Goal: Task Accomplishment & Management: Contribute content

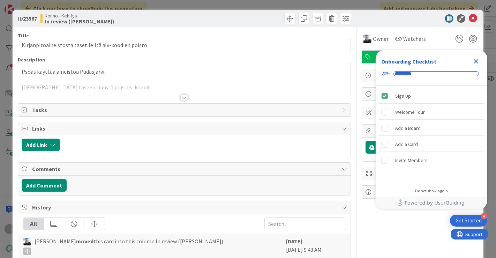
click at [185, 98] on div "Title 53 / 128 Kirjanpitoaineistosta tasetileiltä alv-koodien poisto Descriptio…" at bounding box center [184, 208] width 333 height 363
click at [181, 98] on div at bounding box center [184, 97] width 8 height 6
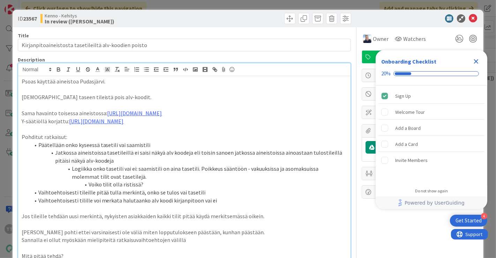
click at [477, 60] on icon "Close Checklist" at bounding box center [476, 61] width 8 height 8
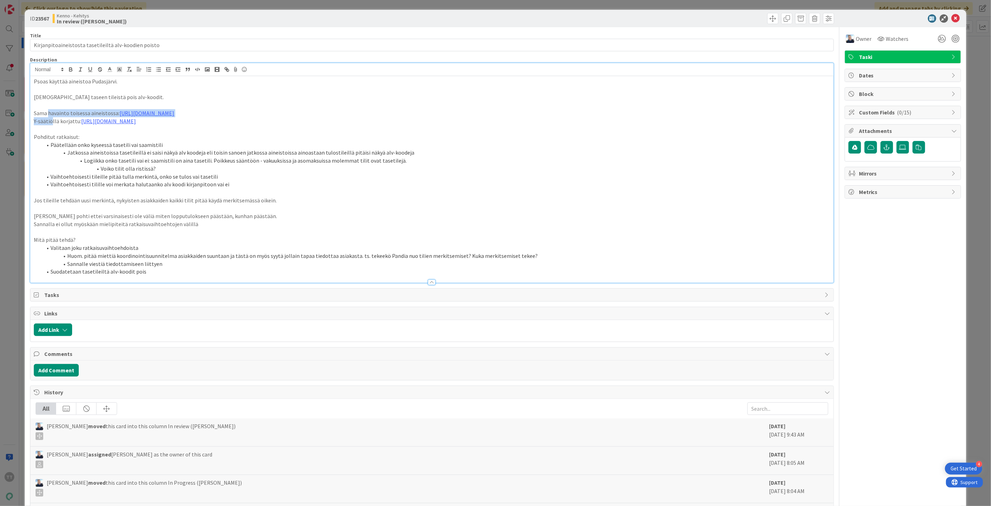
drag, startPoint x: 47, startPoint y: 113, endPoint x: 52, endPoint y: 124, distance: 11.9
click at [52, 124] on div "Psoas käyttää aineistoa Pudasjärvi. [DEMOGRAPHIC_DATA] taseen tileistä pois alv…" at bounding box center [432, 179] width 804 height 206
click at [52, 124] on p "Y-säätiöllä korjattu: [URL][DOMAIN_NAME]" at bounding box center [432, 121] width 797 height 8
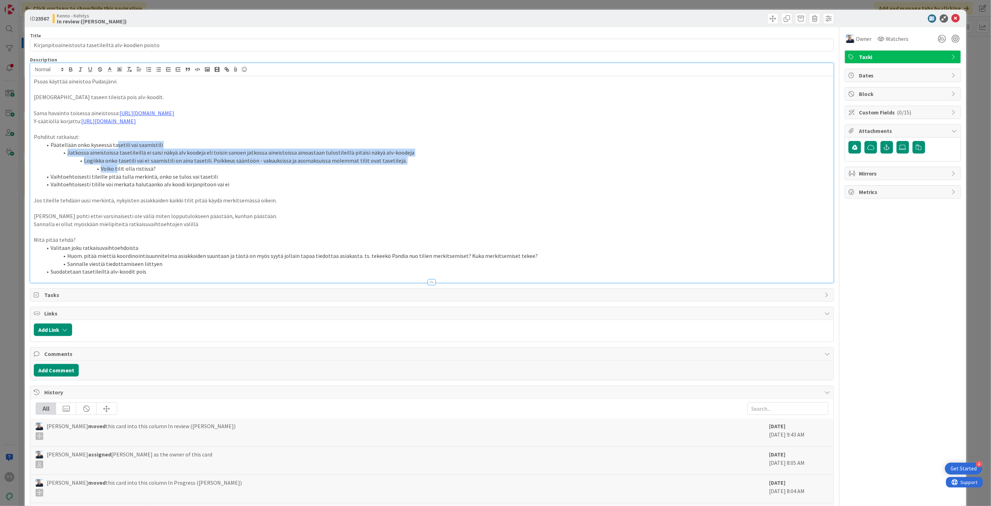
drag, startPoint x: 116, startPoint y: 145, endPoint x: 116, endPoint y: 173, distance: 28.2
click at [116, 173] on ol "Päätellään onko kyseessä tasetili vai saamistili Jatkossa aineistoissa tasetile…" at bounding box center [432, 164] width 797 height 47
click at [116, 173] on li "Vaihtoehtoisesti tileille pitää tulla merkintä, onko se tulos vai tasetili" at bounding box center [436, 177] width 788 height 8
drag, startPoint x: 117, startPoint y: 145, endPoint x: 117, endPoint y: 175, distance: 29.3
click at [117, 175] on ol "Päätellään onko kyseessä tasetili vai saamistili Jatkossa aineistoissa tasetile…" at bounding box center [432, 164] width 797 height 47
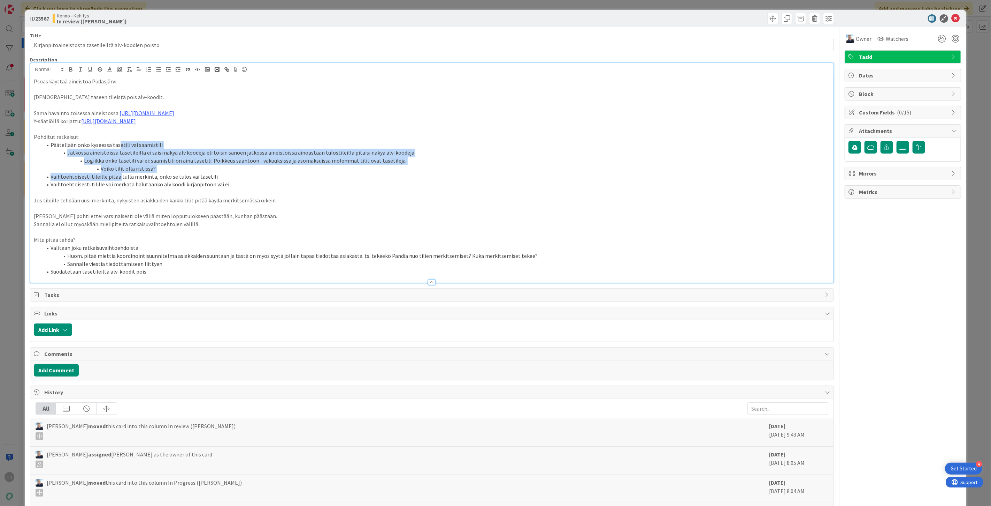
click at [117, 175] on li "Vaihtoehtoisesti tileille pitää tulla merkintä, onko se tulos vai tasetili" at bounding box center [436, 177] width 788 height 8
drag, startPoint x: 120, startPoint y: 150, endPoint x: 122, endPoint y: 173, distance: 22.8
click at [122, 173] on ol "Päätellään onko kyseessä tasetili vai saamistili Jatkossa aineistoissa tasetile…" at bounding box center [432, 164] width 797 height 47
click at [122, 173] on li "Vaihtoehtoisesti tileille pitää tulla merkintä, onko se tulos vai tasetili" at bounding box center [436, 177] width 788 height 8
drag, startPoint x: 120, startPoint y: 150, endPoint x: 121, endPoint y: 172, distance: 21.3
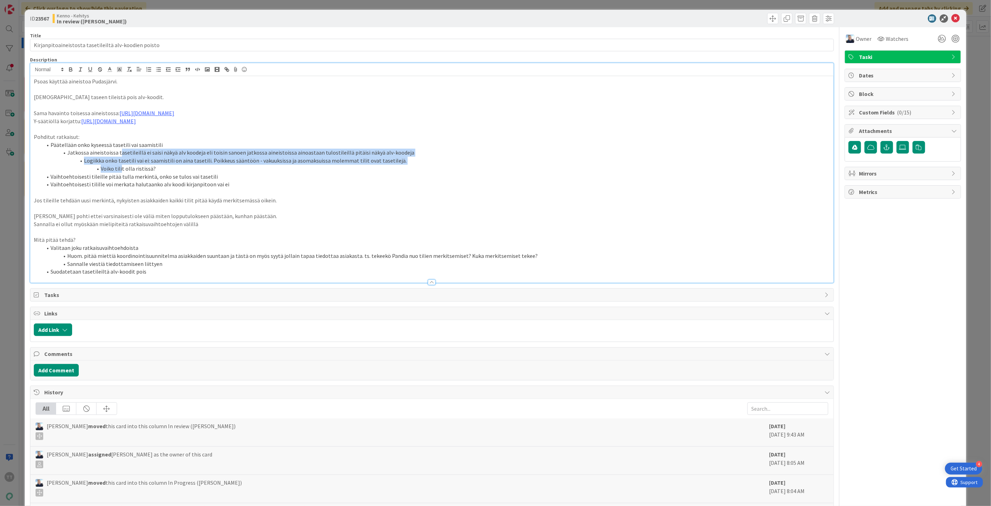
click at [121, 172] on ol "Päätellään onko kyseessä tasetili vai saamistili Jatkossa aineistoissa tasetile…" at bounding box center [432, 164] width 797 height 47
click at [130, 183] on li "Vaihtoehtoisesti tilille voi merkata halutaanko alv koodi kirjanpitoon vai ei" at bounding box center [436, 184] width 788 height 8
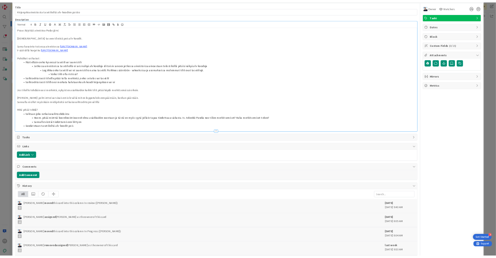
scroll to position [39, 0]
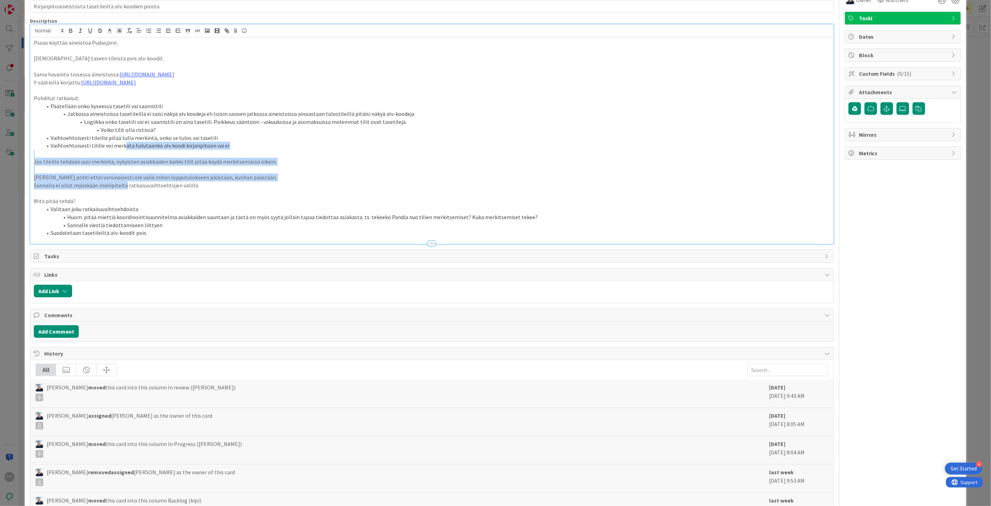
drag, startPoint x: 121, startPoint y: 176, endPoint x: 123, endPoint y: 186, distance: 10.0
click at [123, 186] on div "Psoas käyttää aineistoa Pudasjärvi. [DEMOGRAPHIC_DATA] taseen tileistä pois alv…" at bounding box center [432, 140] width 804 height 206
click at [123, 186] on p "Sannalla ei ollut myöskään mielipiteitä ratkaisuvaihtoehtojen välillä" at bounding box center [432, 185] width 797 height 8
drag, startPoint x: 123, startPoint y: 148, endPoint x: 123, endPoint y: 182, distance: 34.2
click at [123, 182] on div "Psoas käyttää aineistoa Pudasjärvi. [DEMOGRAPHIC_DATA] taseen tileistä pois alv…" at bounding box center [432, 140] width 804 height 206
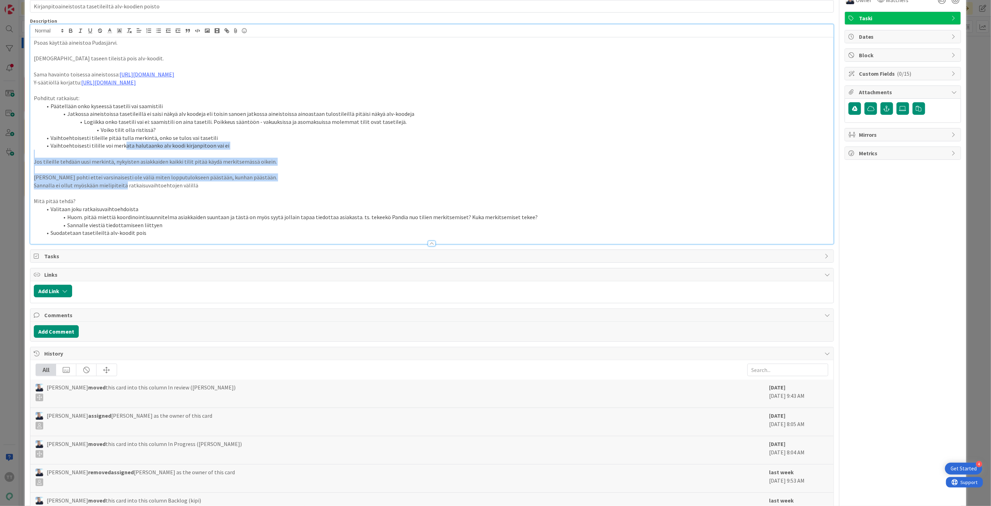
click at [123, 182] on p "Sannalla ei ollut myöskään mielipiteitä ratkaisuvaihtoehtojen välillä" at bounding box center [432, 185] width 797 height 8
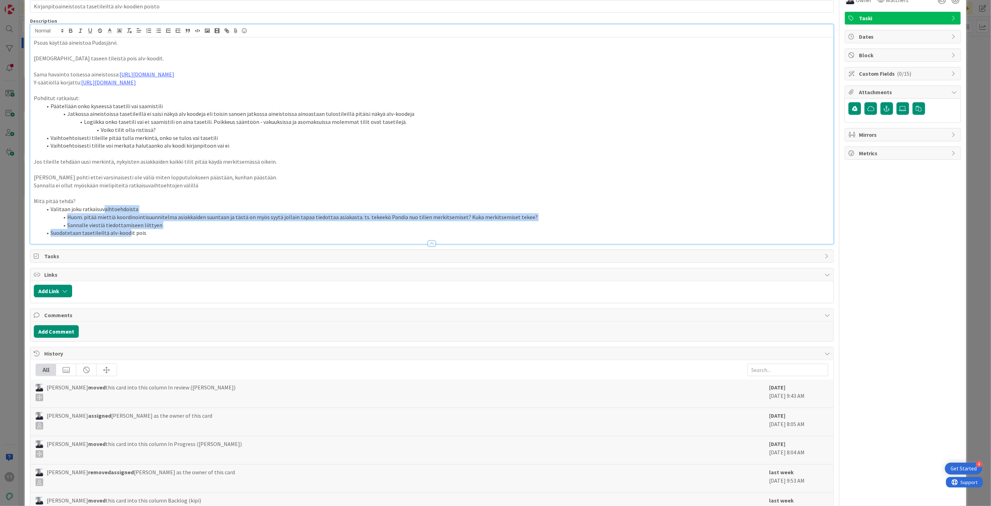
drag, startPoint x: 104, startPoint y: 211, endPoint x: 127, endPoint y: 229, distance: 29.1
click at [127, 229] on ol "Valitaan joku ratkaisuvaihtoehdoista Huom. pitää miettiä koordinointisuunnitelm…" at bounding box center [432, 221] width 797 height 32
click at [127, 229] on li "Suodatetaan tasetileiltä alv-koodit pois" at bounding box center [436, 233] width 788 height 8
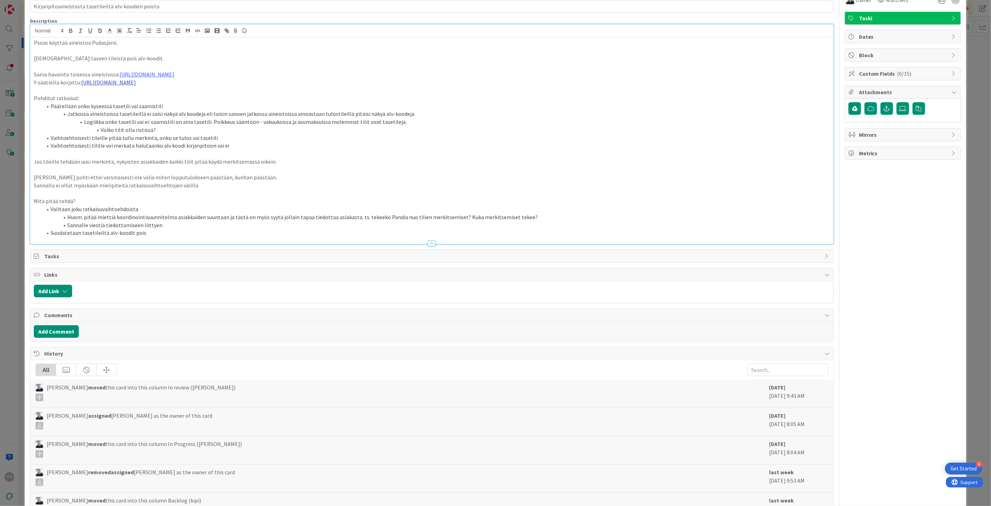
click at [136, 82] on link "[URL][DOMAIN_NAME]" at bounding box center [108, 82] width 55 height 7
click at [204, 98] on link "[URL][DOMAIN_NAME]" at bounding box center [200, 95] width 48 height 9
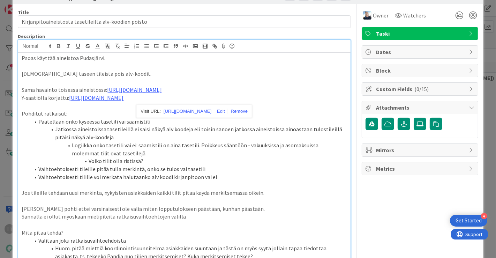
scroll to position [0, 0]
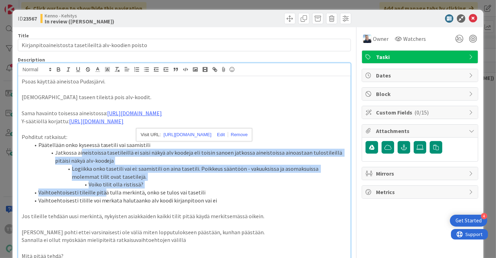
drag, startPoint x: 93, startPoint y: 200, endPoint x: 99, endPoint y: 211, distance: 12.1
click at [99, 204] on ol "Päätellään onko kyseessä tasetili vai saamistili Jatkossa aineistoissa tasetile…" at bounding box center [185, 172] width 326 height 63
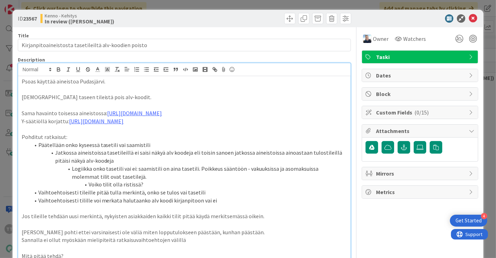
click at [111, 220] on p "Jos tileille tehdään uusi merkintä, nykyisten asiakkaiden kaikki tilit pitää kä…" at bounding box center [185, 216] width 326 height 8
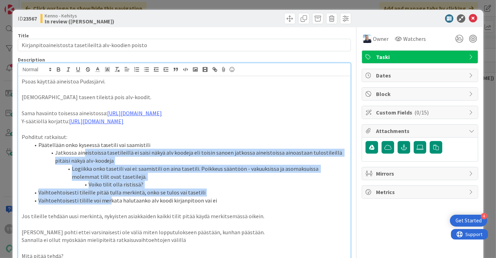
drag, startPoint x: 84, startPoint y: 165, endPoint x: 106, endPoint y: 216, distance: 56.4
click at [106, 204] on ol "Päätellään onko kyseessä tasetili vai saamistili Jatkossa aineistoissa tasetile…" at bounding box center [185, 172] width 326 height 63
click at [106, 204] on li "Vaihtoehtoisesti tilille voi merkata halutaanko alv koodi kirjanpitoon vai ei" at bounding box center [188, 200] width 317 height 8
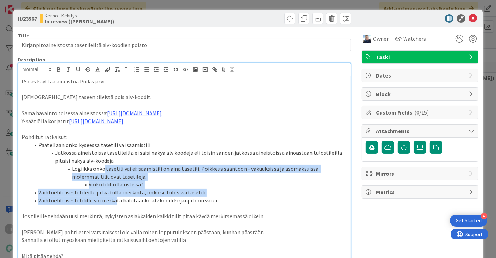
drag, startPoint x: 104, startPoint y: 182, endPoint x: 113, endPoint y: 219, distance: 38.0
click at [113, 204] on ol "Päätellään onko kyseessä tasetili vai saamistili Jatkossa aineistoissa tasetile…" at bounding box center [185, 172] width 326 height 63
click at [113, 204] on li "Vaihtoehtoisesti tilille voi merkata halutaanko alv koodi kirjanpitoon vai ei" at bounding box center [188, 200] width 317 height 8
drag, startPoint x: 102, startPoint y: 181, endPoint x: 108, endPoint y: 219, distance: 37.7
click at [108, 204] on ol "Päätellään onko kyseessä tasetili vai saamistili Jatkossa aineistoissa tasetile…" at bounding box center [185, 172] width 326 height 63
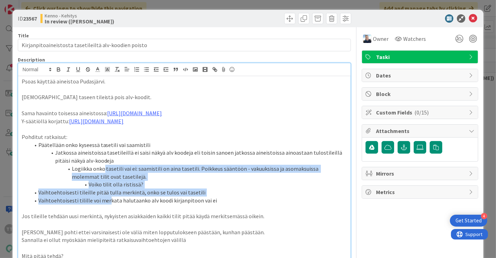
click at [108, 204] on li "Vaihtoehtoisesti tilille voi merkata halutaanko alv koodi kirjanpitoon vai ei" at bounding box center [188, 200] width 317 height 8
drag, startPoint x: 104, startPoint y: 185, endPoint x: 112, endPoint y: 224, distance: 40.2
click at [112, 224] on div "Psoas käyttää aineistoa Pudasjärvi. [DEMOGRAPHIC_DATA] taseen tileistä pois alv…" at bounding box center [184, 191] width 333 height 230
click at [112, 212] on p at bounding box center [185, 208] width 326 height 8
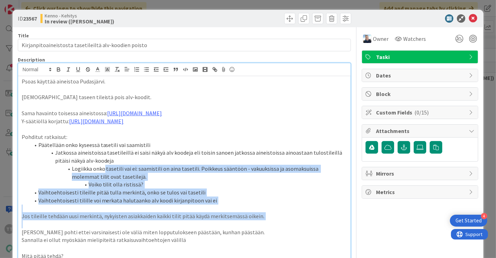
drag, startPoint x: 102, startPoint y: 186, endPoint x: 112, endPoint y: 236, distance: 51.4
click at [112, 236] on div "Psoas käyttää aineistoa Pudasjärvi. [DEMOGRAPHIC_DATA] taseen tileistä pois alv…" at bounding box center [184, 191] width 333 height 230
click at [112, 228] on p at bounding box center [185, 224] width 326 height 8
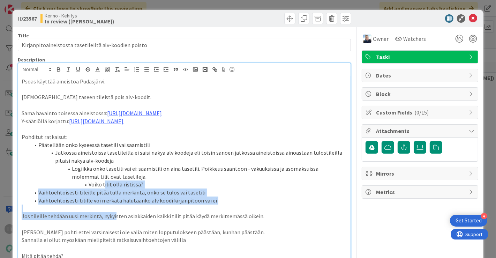
drag, startPoint x: 104, startPoint y: 200, endPoint x: 112, endPoint y: 235, distance: 35.1
click at [112, 235] on div "Psoas käyttää aineistoa Pudasjärvi. [DEMOGRAPHIC_DATA] taseen tileistä pois alv…" at bounding box center [184, 191] width 333 height 230
click at [112, 220] on p "Jos tileille tehdään uusi merkintä, nykyisten asiakkaiden kaikki tilit pitää kä…" at bounding box center [185, 216] width 326 height 8
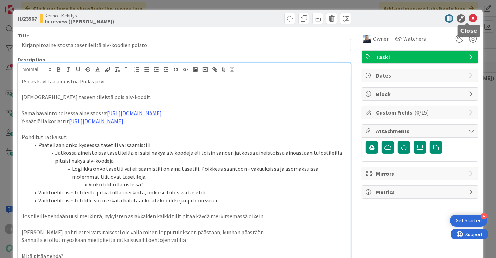
click at [469, 19] on icon at bounding box center [473, 18] width 8 height 8
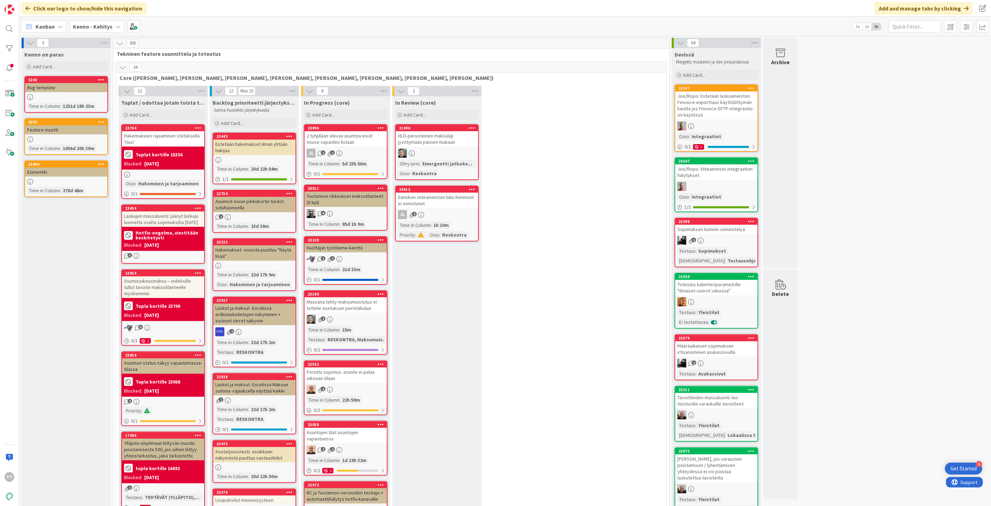
click at [116, 24] on icon at bounding box center [118, 27] width 6 height 6
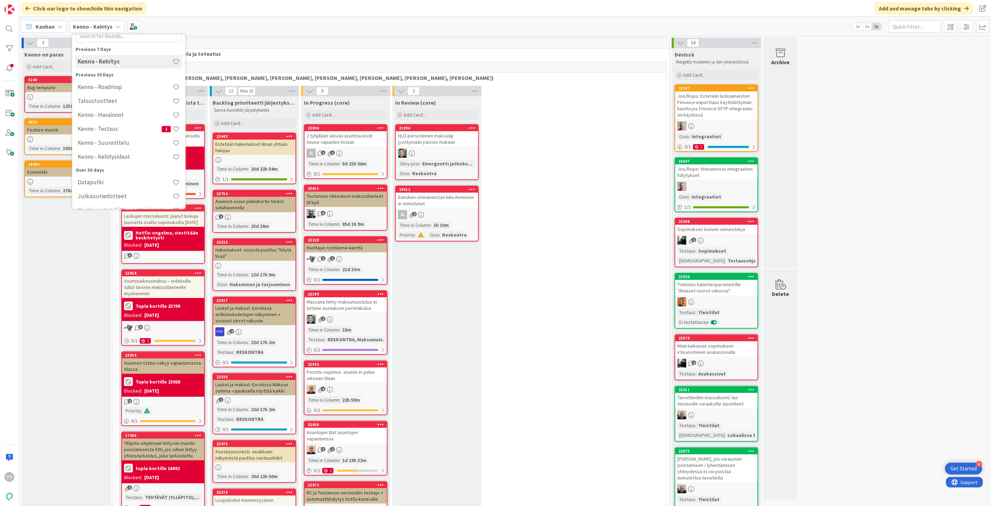
scroll to position [12, 0]
click at [98, 113] on div "Kenno - Roadmap Taloustuotteet Kenno - Havainnot Kenno - Testaus 1 Kenno - Suun…" at bounding box center [129, 135] width 106 height 84
click at [98, 124] on h4 "Taloustuotteet" at bounding box center [125, 125] width 95 height 7
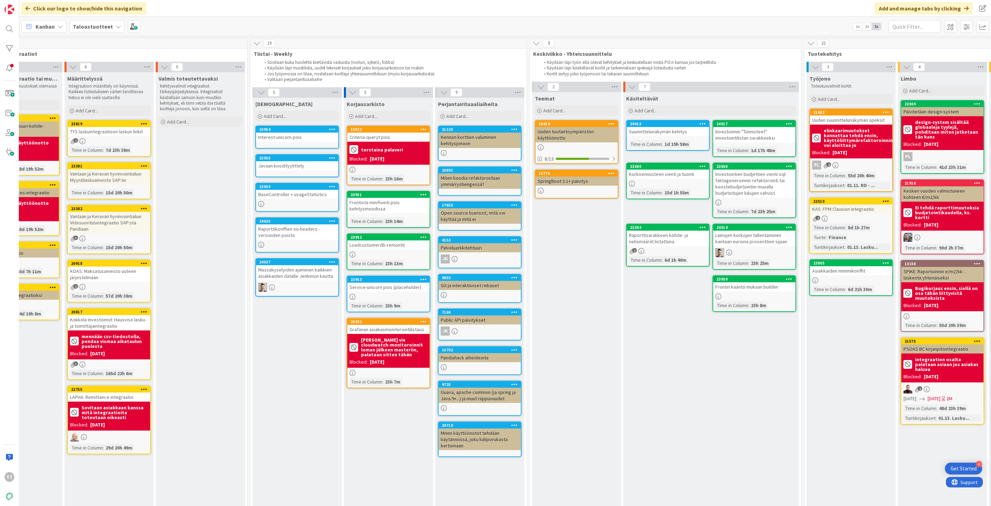
scroll to position [0, 156]
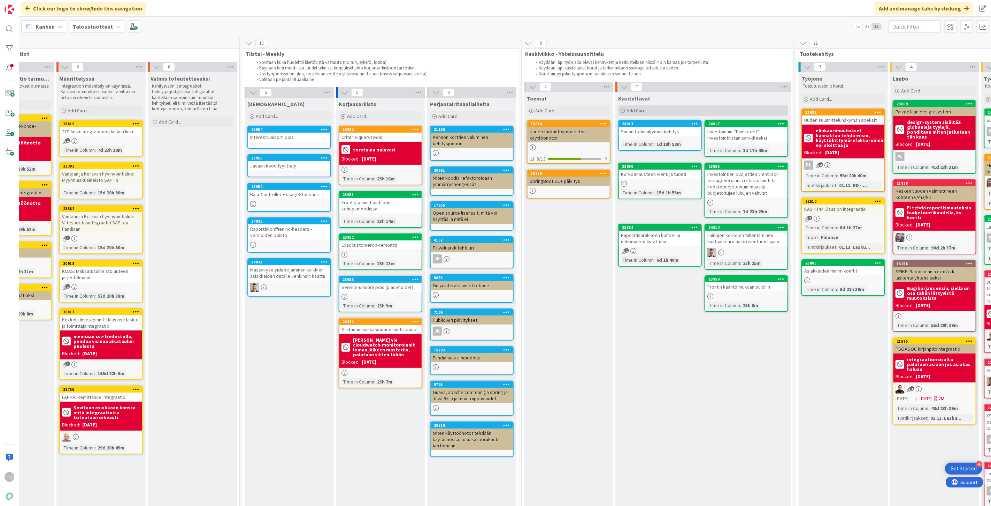
click at [495, 108] on span "Add Card..." at bounding box center [638, 110] width 22 height 6
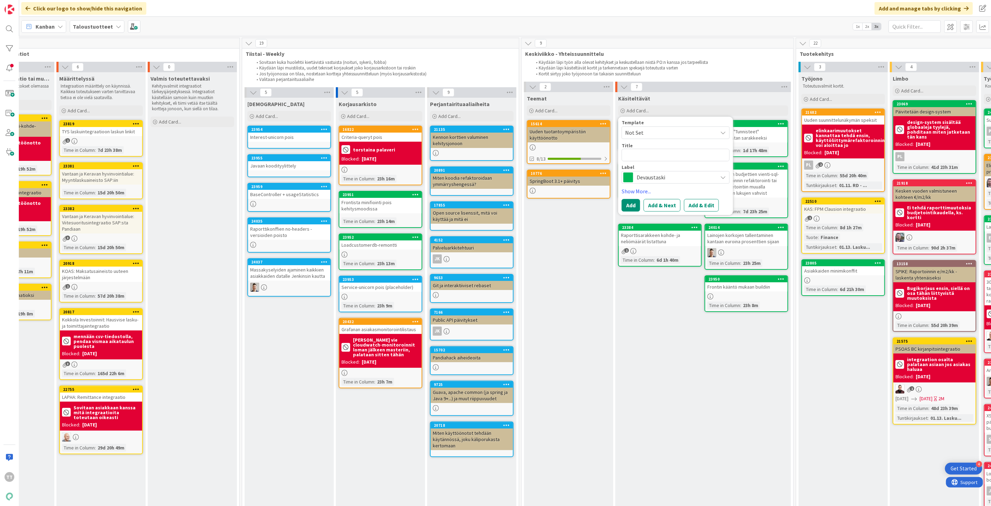
click at [495, 181] on span "Devaustaski" at bounding box center [675, 177] width 77 height 10
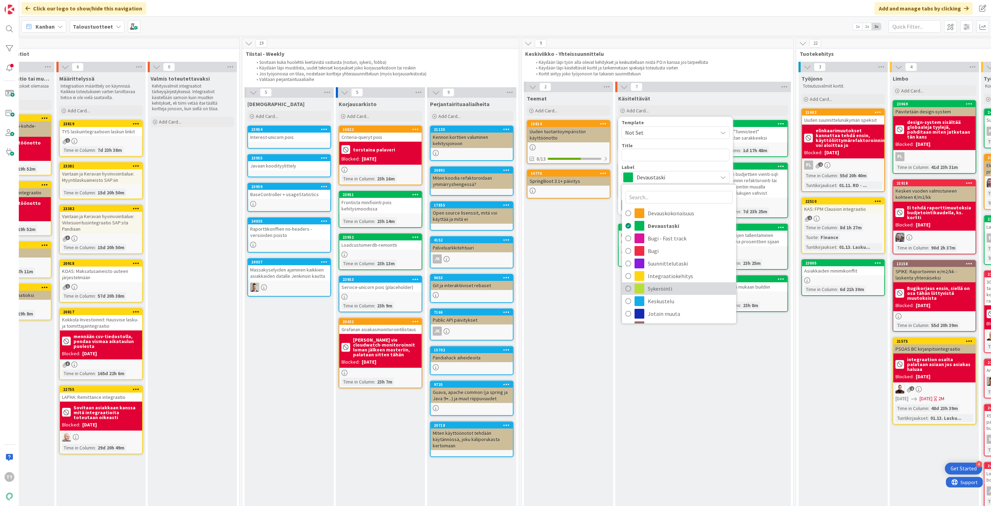
scroll to position [37, 0]
click at [495, 257] on span "SPIKE / selvitys" at bounding box center [690, 289] width 85 height 10
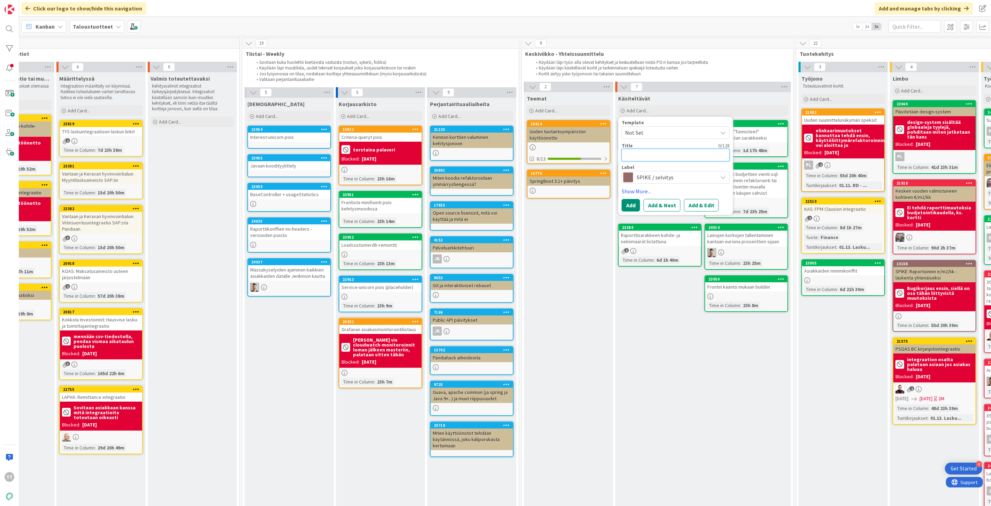
click at [495, 155] on textarea at bounding box center [676, 155] width 108 height 13
type textarea "x"
type textarea "K"
type textarea "x"
type textarea "Ko"
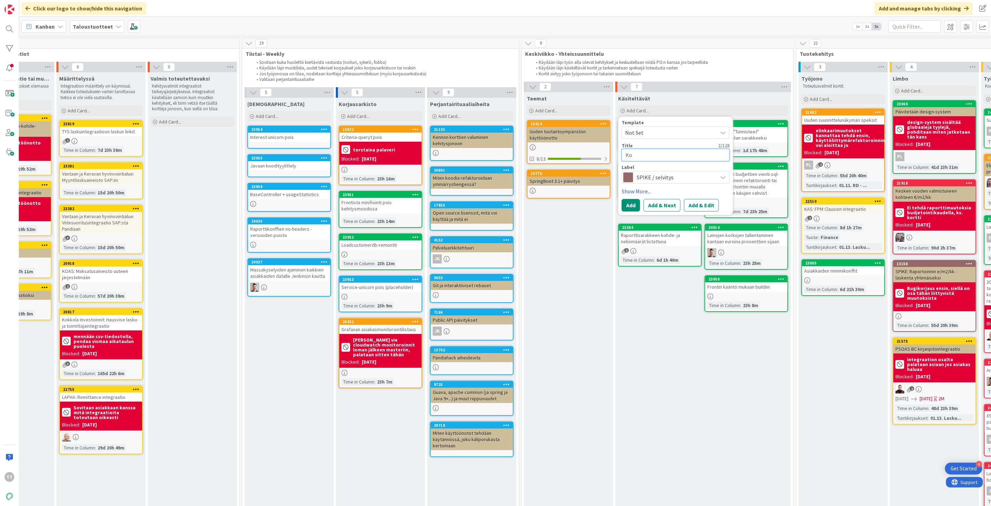
type textarea "x"
type textarea "Kor"
type textarea "x"
type textarea "Kork"
type textarea "x"
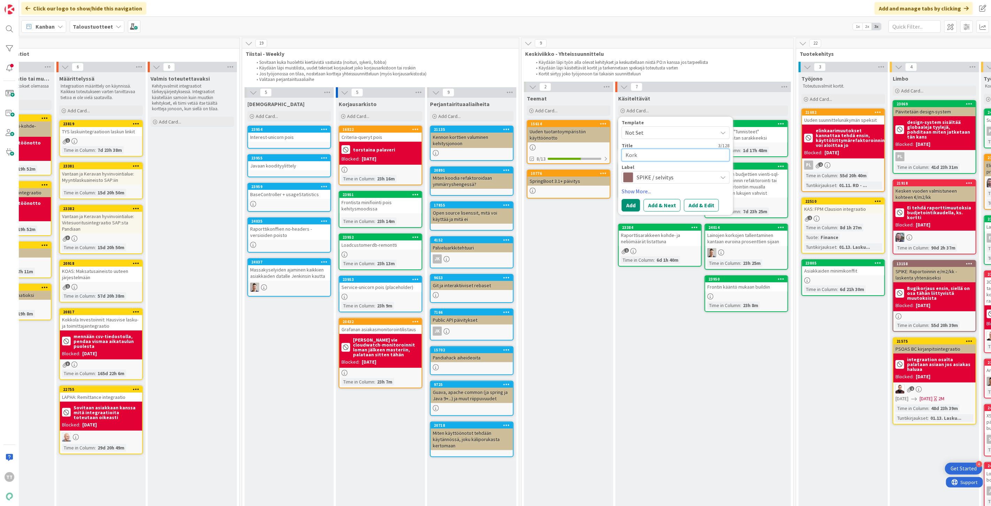
type textarea "Korko"
type textarea "x"
type textarea "Korkos"
type textarea "x"
type textarea "Korkosi"
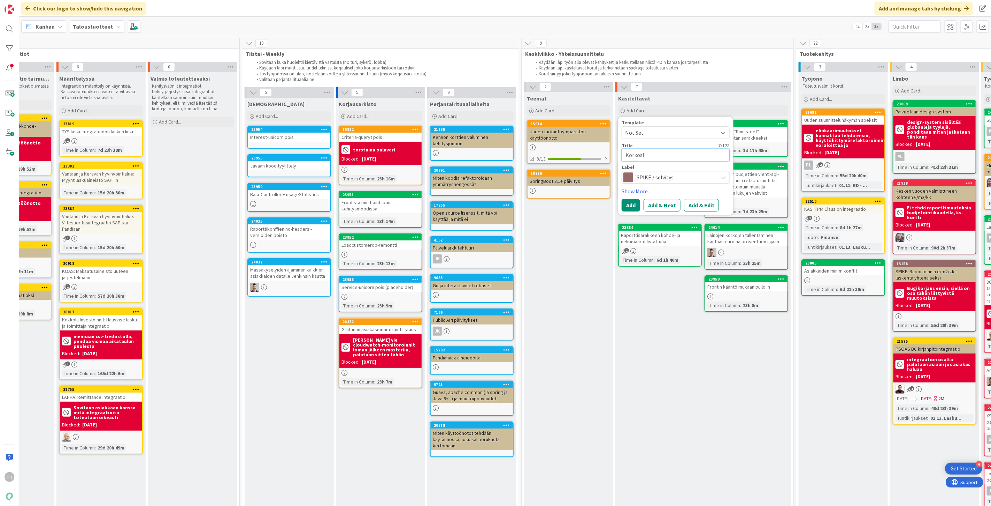
type textarea "x"
type textarea "Korkosid"
type textarea "x"
type textarea "Korkosido"
type textarea "x"
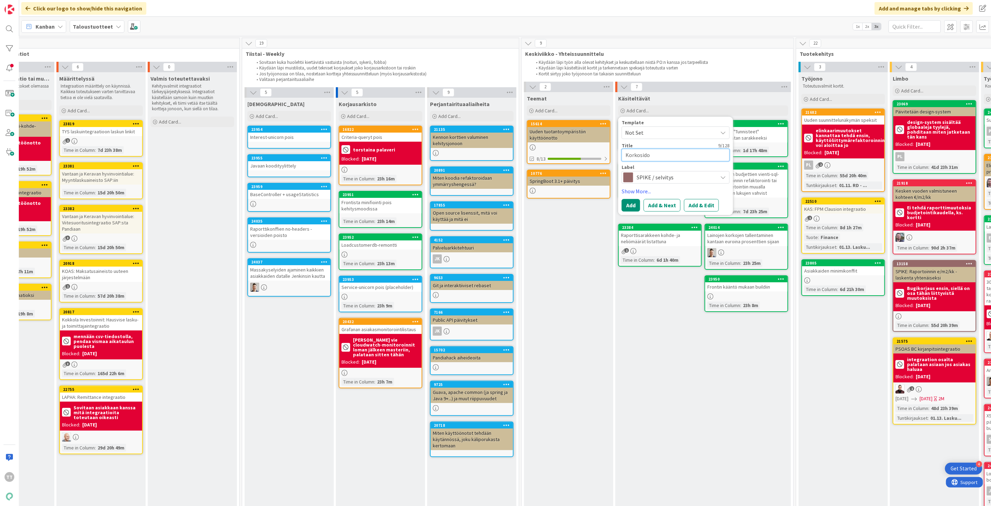
type textarea "Korkosidon"
type textarea "x"
type textarea "Korkosidonn"
type textarea "x"
type textarea "Korkosidonna"
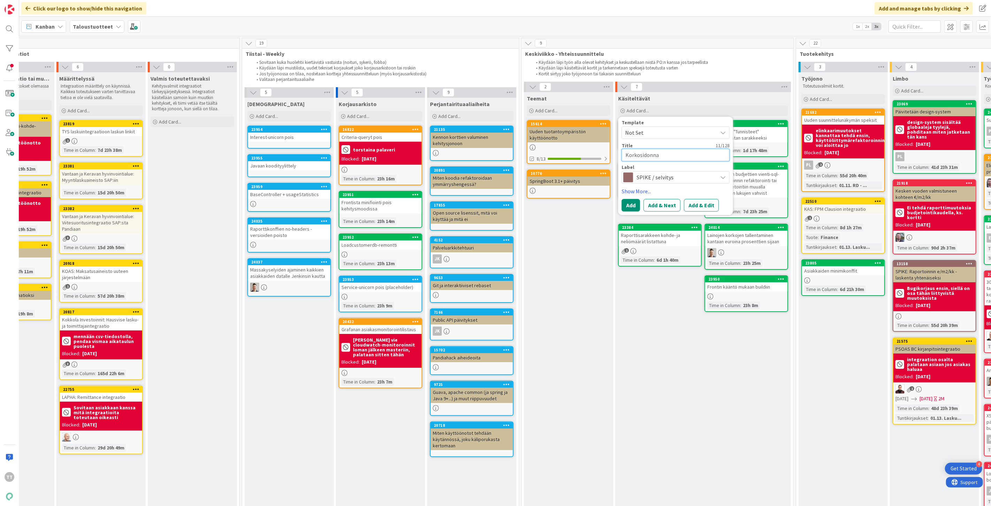
type textarea "x"
type textarea "Korkosidonnai"
type textarea "x"
type textarea "Korkosidonnais"
type textarea "x"
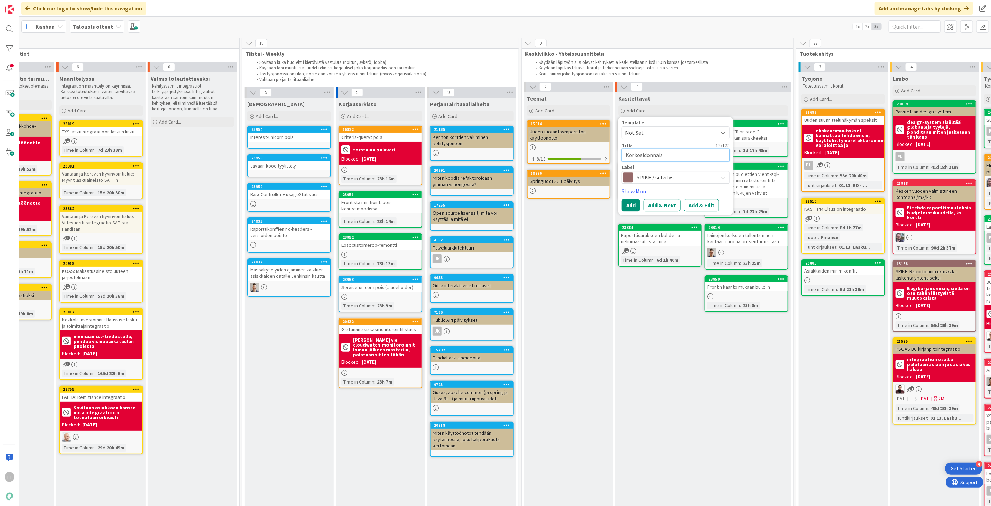
type textarea "Korkosidonnaisu"
type textarea "x"
type textarea "Korkosidonnaisuu"
type textarea "x"
type textarea "Korkosidonnaisuud"
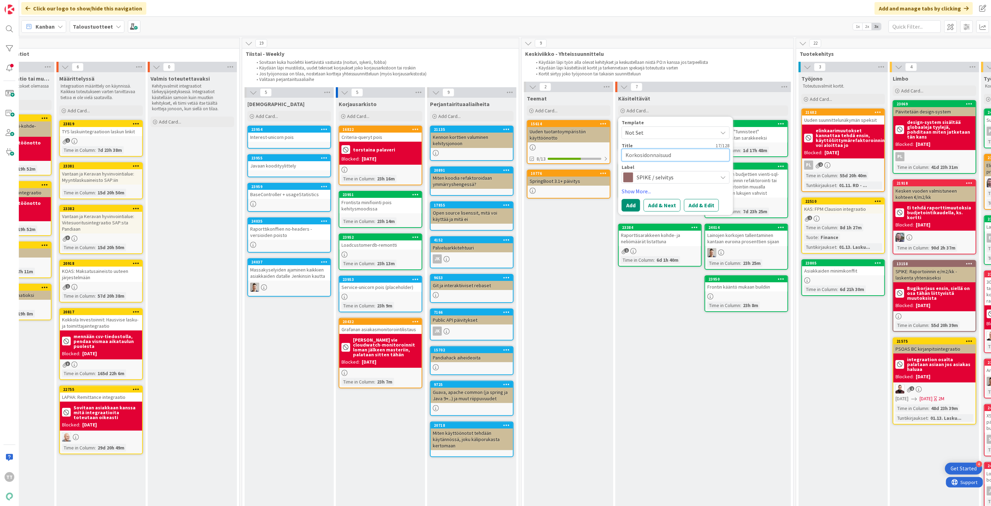
type textarea "x"
type textarea "Korkosidonnaisuude"
type textarea "x"
type textarea "Korkosidonnaisuuden"
type textarea "x"
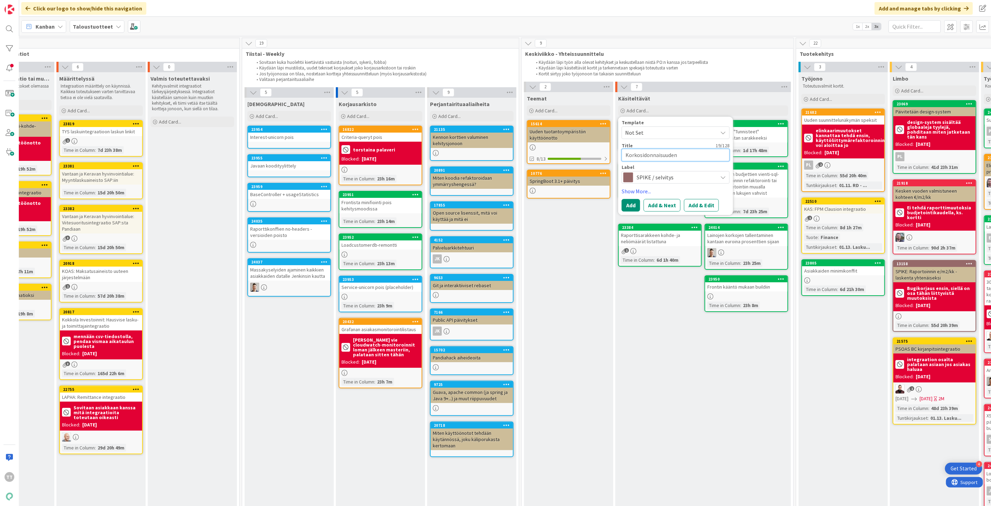
type textarea "Korkosidonnaisuuden"
type textarea "x"
type textarea "Korkosidonnaisuuden m"
type textarea "x"
type textarea "Korkosidonnaisuuden mu"
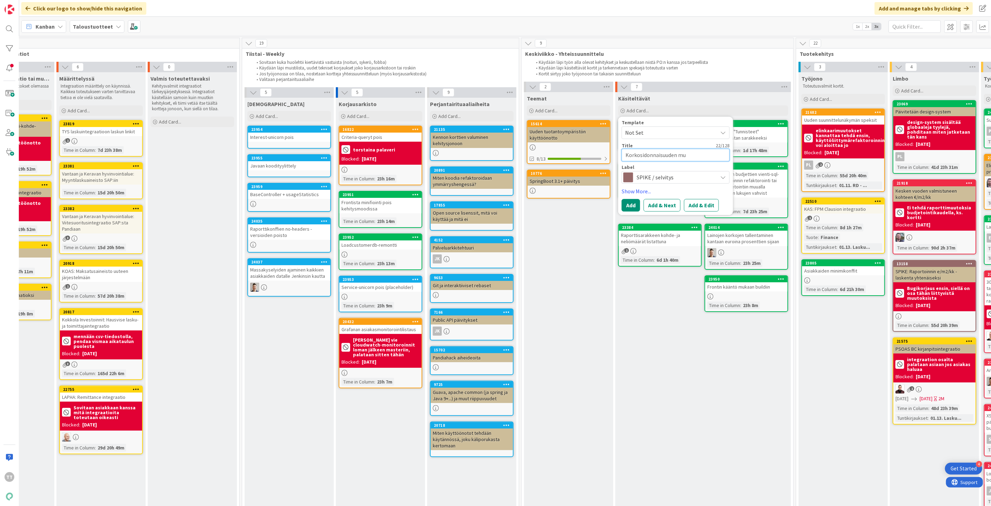
type textarea "x"
type textarea "Korkosidonnaisuuden muu"
type textarea "x"
type textarea "Korkosidonnaisuuden muuto"
type textarea "x"
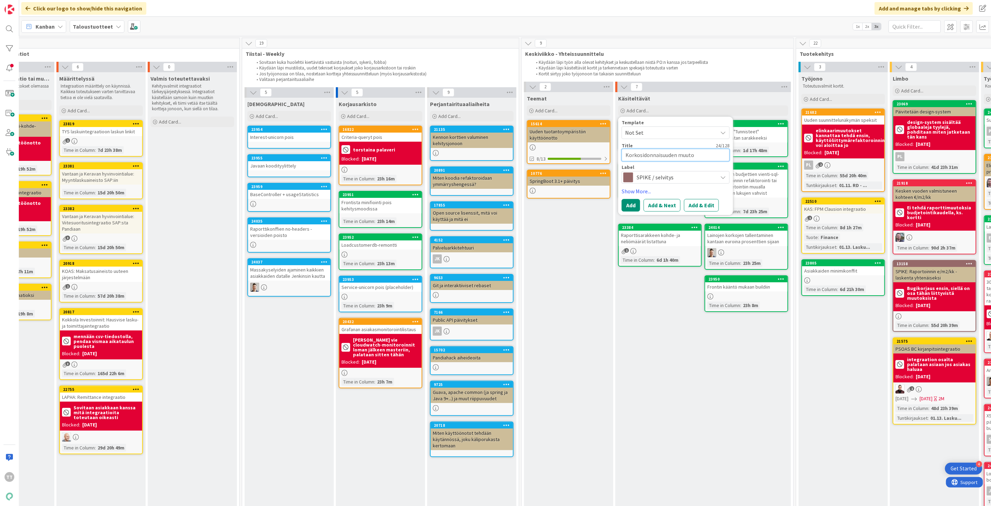
type textarea "Korkosidonnaisuuden muutos"
type textarea "x"
type textarea "Korkosidonnaisuuden muutos"
type textarea "x"
type textarea "Korkosidonnaisuuden muutos j"
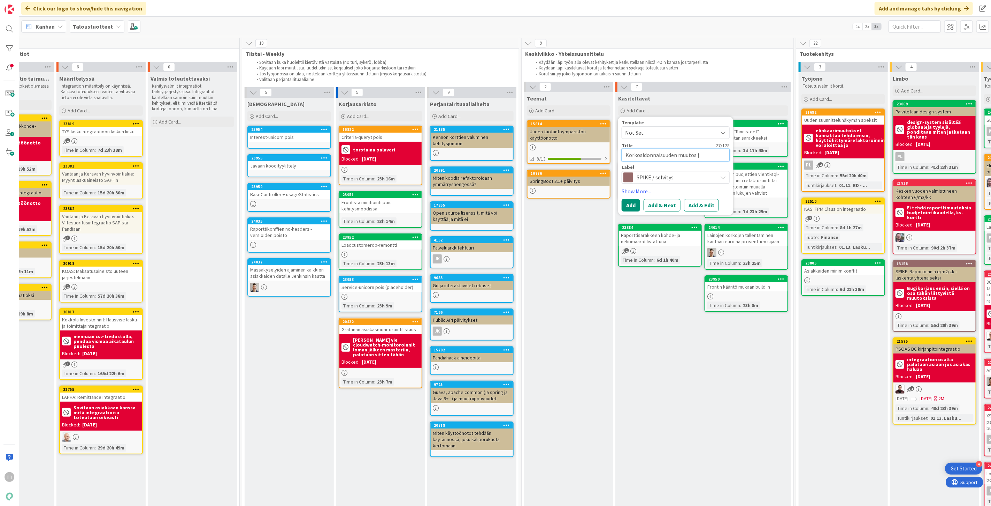
type textarea "x"
type textarea "Korkosidonnaisuuden muutos ja"
type textarea "x"
type textarea "Korkosidonnaisuuden muutos ja"
type textarea "x"
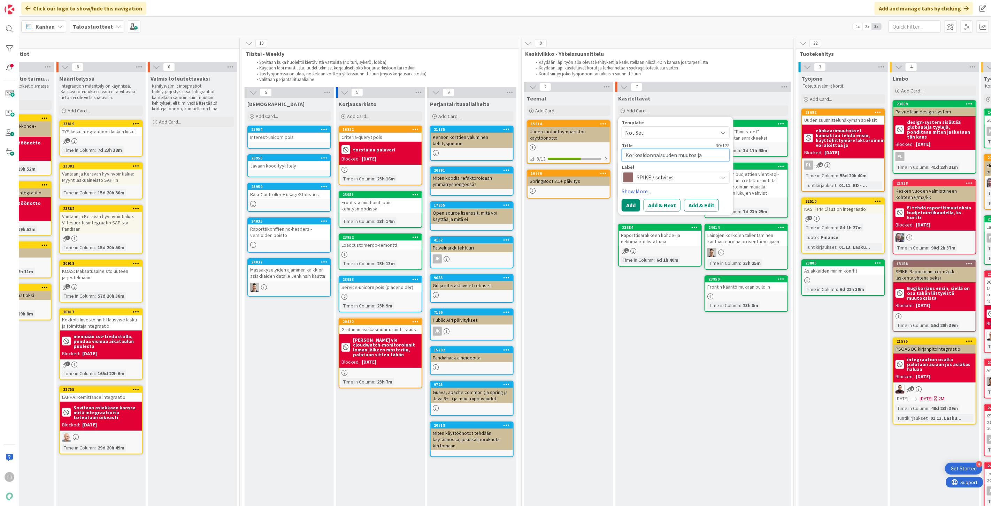
type textarea "Korkosidonnaisuuden muutos ja p"
type textarea "x"
type textarea "Korkosidonnaisuuden muutos ja pa"
type textarea "x"
type textarea "Korkosidonnaisuuden muutos ja pak"
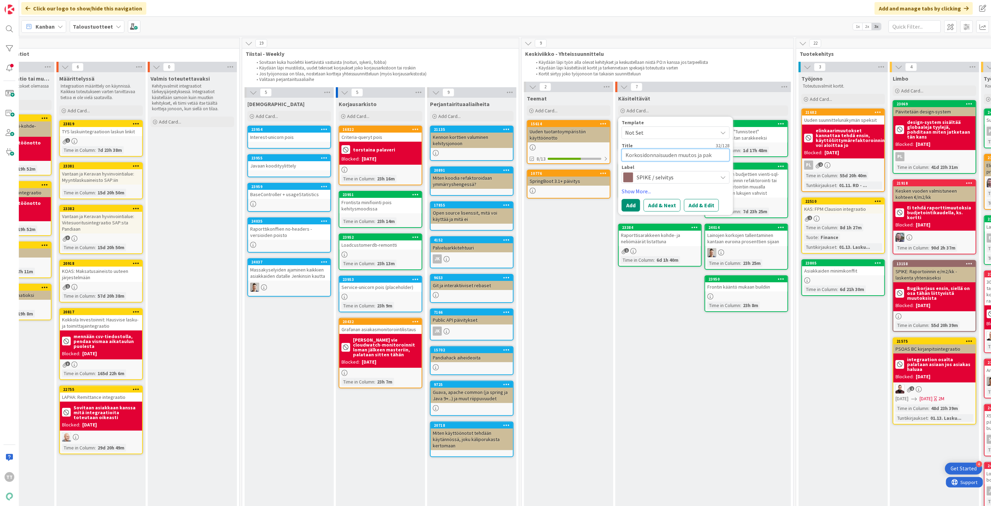
type textarea "x"
type textarea "Korkosidonnaisuuden muutos ja pako"
type textarea "x"
type textarea "Korkosidonnaisuuden muutos ja pakot"
type textarea "x"
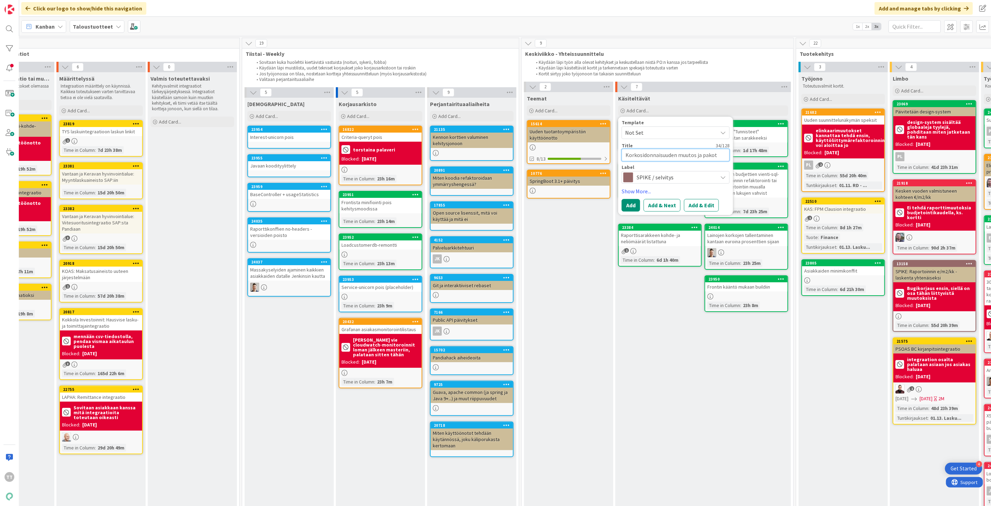
type textarea "Korkosidonnaisuuden muutos ja pakote"
type textarea "x"
type textarea "Korkosidonnaisuuden muutos ja pakotet"
type textarea "x"
type textarea "Korkosidonnaisuuden muutos ja pakotett"
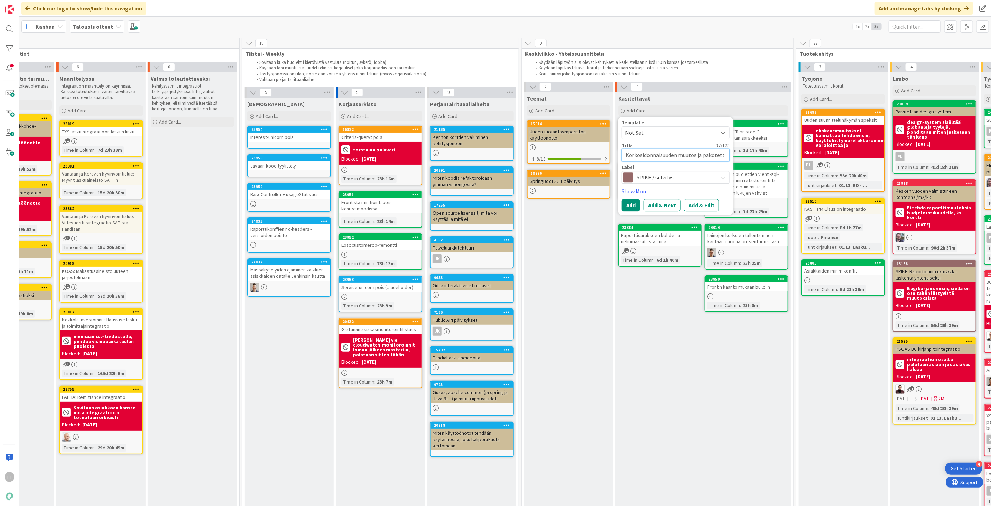
type textarea "x"
type textarea "Korkosidonnaisuuden muutos ja pakotettu"
type textarea "x"
type textarea "Korkosidonnaisuuden muutos ja pakotettu"
type textarea "x"
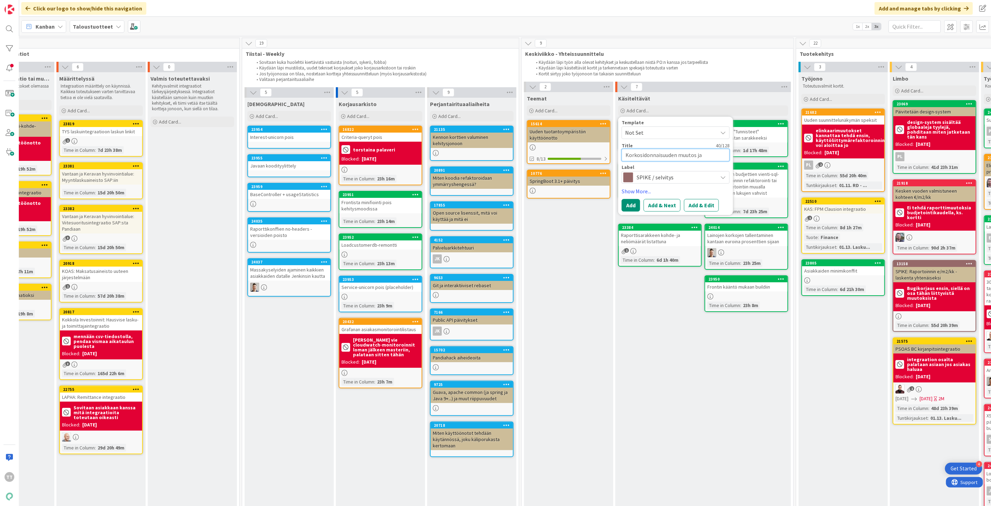
type textarea "Korkosidonnaisuuden muutos ja pakotettu k"
type textarea "x"
type textarea "Korkosidonnaisuuden muutos ja pakotettu ko"
type textarea "x"
type textarea "Korkosidonnaisuuden muutos ja pakotettu kor"
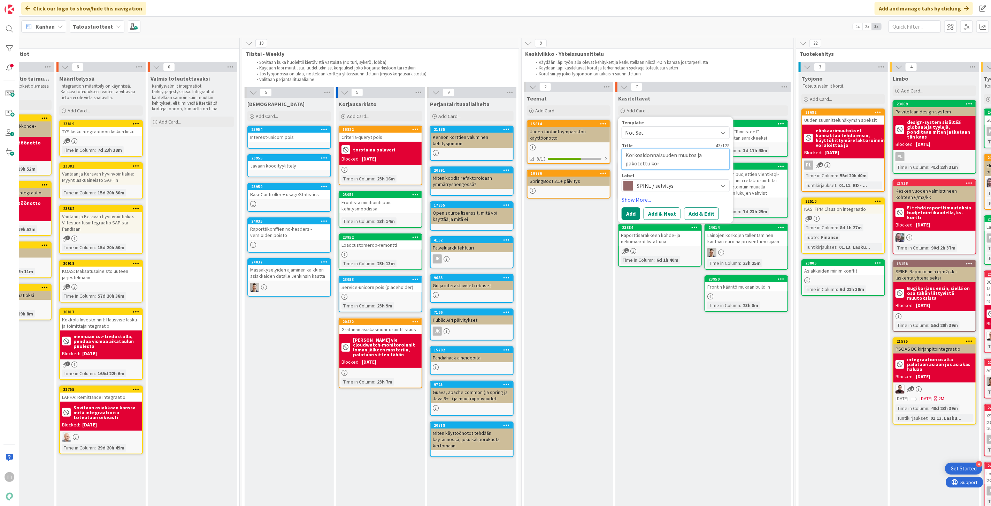
type textarea "x"
type textarea "Korkosidonnaisuuden muutos ja pakotettu koro"
type textarea "x"
type textarea "Korkosidonnaisuuden muutos ja pakotettu koron"
type textarea "x"
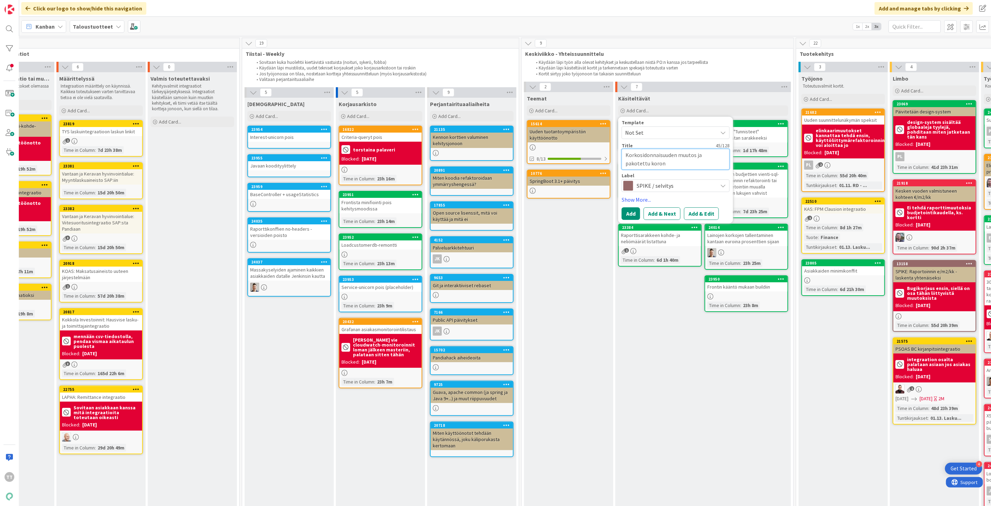
type textarea "Korkosidonnaisuuden muutos ja pakotettu koronm"
type textarea "x"
type textarea "Korkosidonnaisuuden muutos ja pakotettu koronma"
type textarea "x"
type textarea "Korkosidonnaisuuden muutos ja pakotettu koronmak"
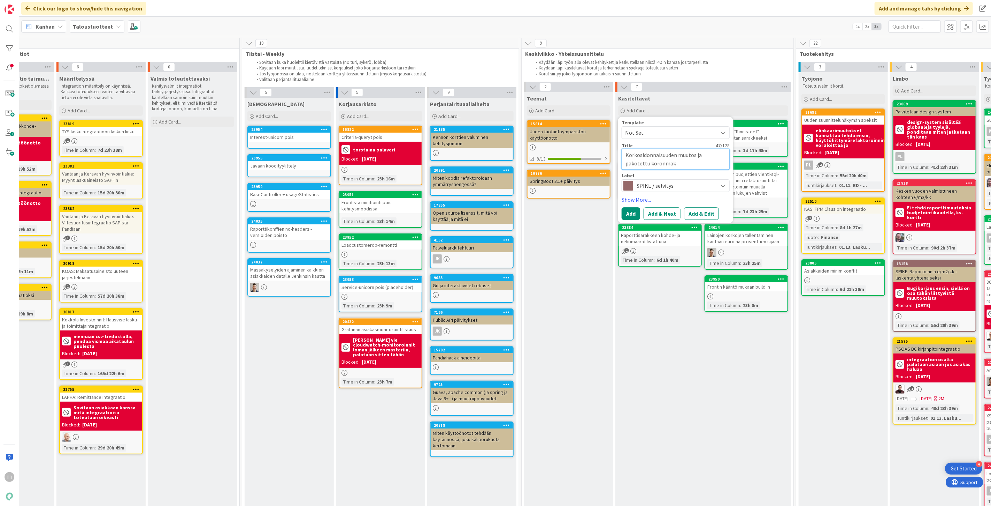
type textarea "x"
type textarea "Korkosidonnaisuuden muutos ja pakotettu koronmaks"
type textarea "x"
type textarea "Korkosidonnaisuuden muutos ja pakotettu koronmaksu"
click at [495, 214] on button "Add & Edit" at bounding box center [701, 213] width 35 height 13
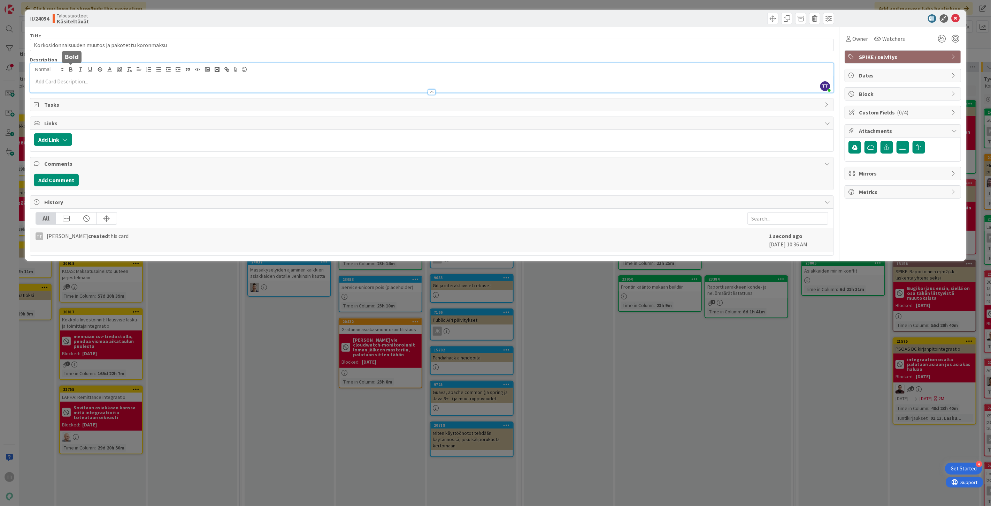
click at [67, 71] on div "TT [PERSON_NAME] just joined" at bounding box center [432, 77] width 804 height 29
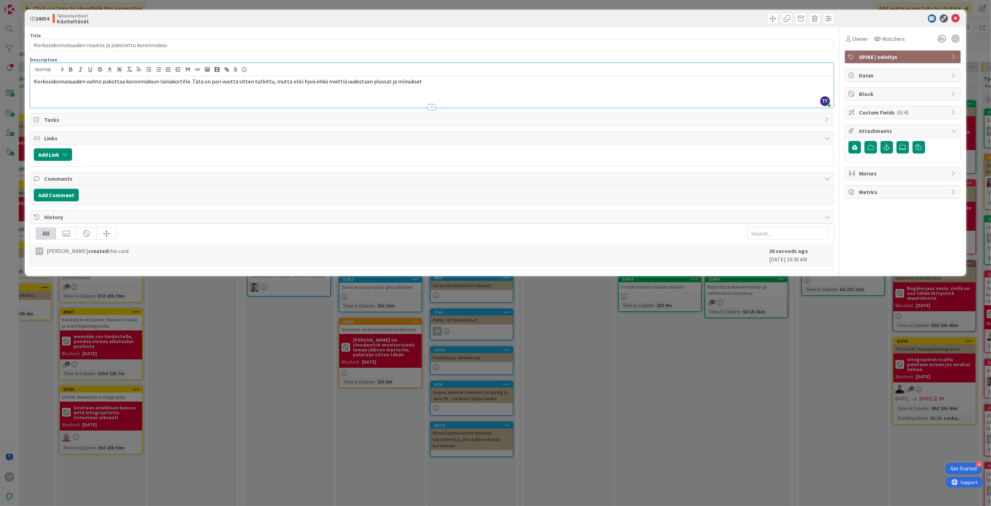
click at [184, 83] on span "Korkosidonnaisuuden vaihto pakottaa koronmaksun lainakortille. Tätä on pari vuo…" at bounding box center [228, 81] width 388 height 7
click at [495, 85] on p "Korkosidonnaisuuden vaihto pakottaa koronmaksun lainakortille, vaikka todellisu…" at bounding box center [432, 81] width 797 height 8
click at [495, 82] on span "Korkosidonnaisuuden vaihto pakottaa koronmaksun lainakortille, vaikka todellisu…" at bounding box center [286, 81] width 504 height 7
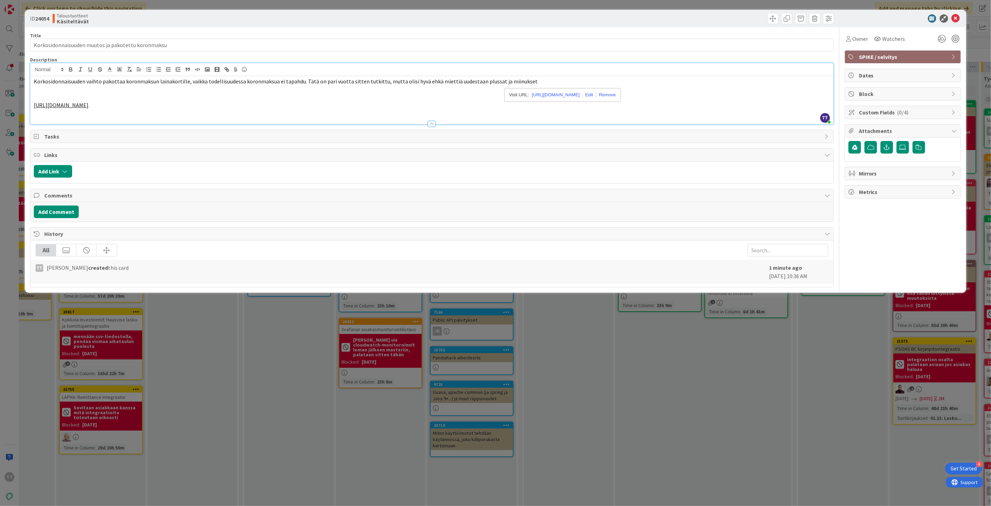
click at [495, 78] on p "Korkosidonnaisuuden vaihto pakottaa koronmaksun lainakortille, vaikka todellisu…" at bounding box center [432, 81] width 797 height 8
click at [89, 93] on p at bounding box center [432, 89] width 797 height 8
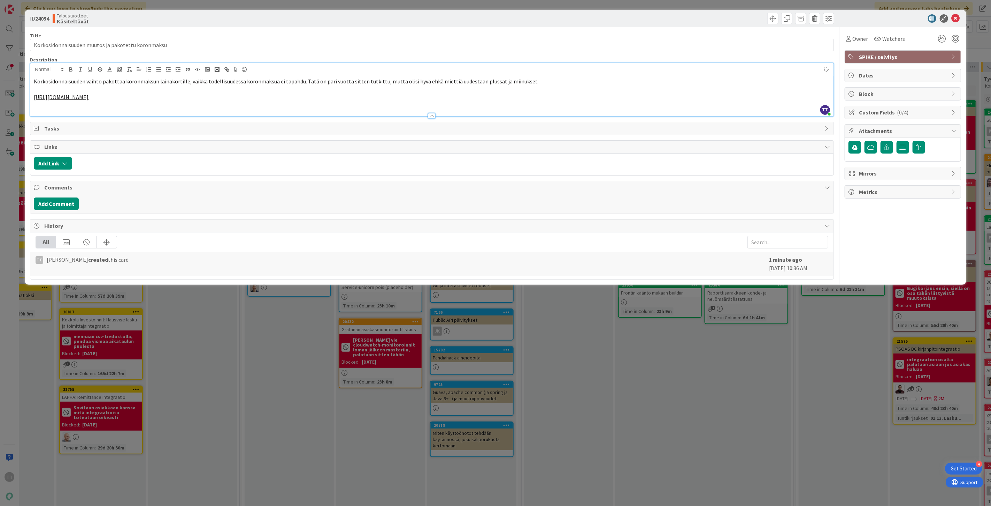
click at [495, 85] on p "Korkosidonnaisuuden vaihto pakottaa koronmaksun lainakortille, vaikka todellisu…" at bounding box center [432, 81] width 797 height 8
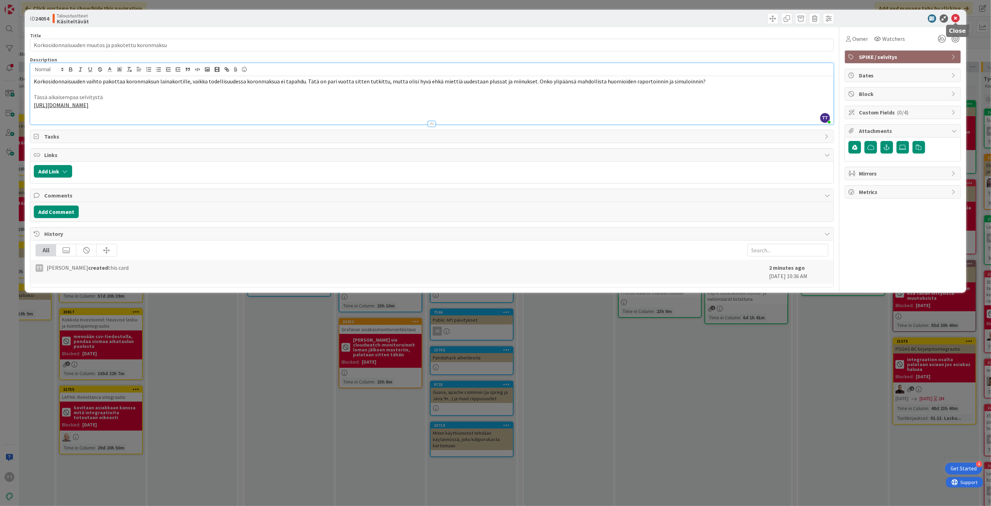
click at [495, 15] on icon at bounding box center [956, 18] width 8 height 8
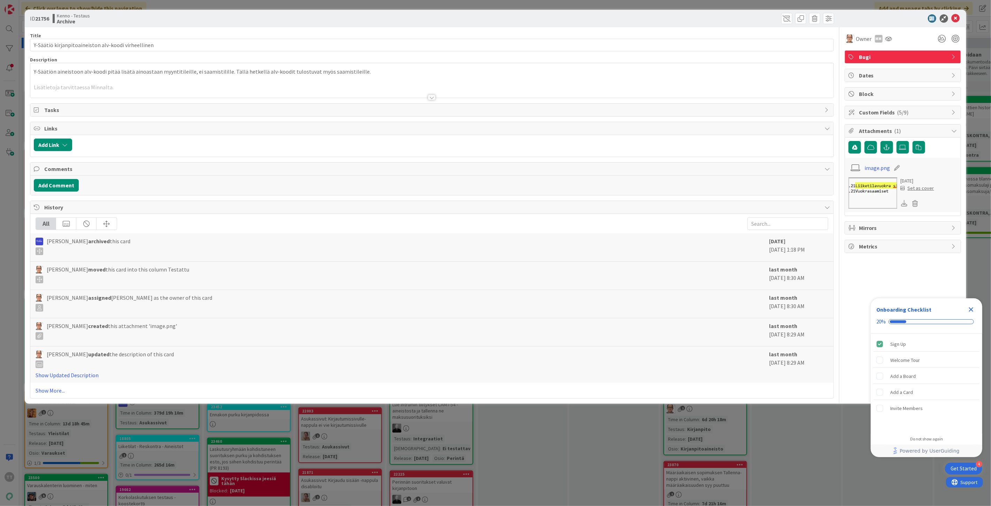
click at [430, 98] on div at bounding box center [432, 97] width 8 height 6
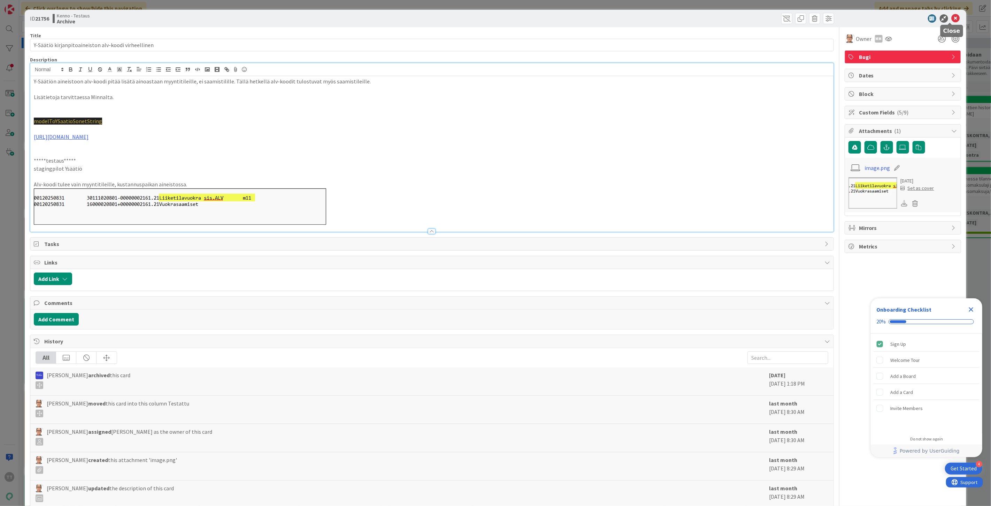
click at [952, 18] on icon at bounding box center [956, 18] width 8 height 8
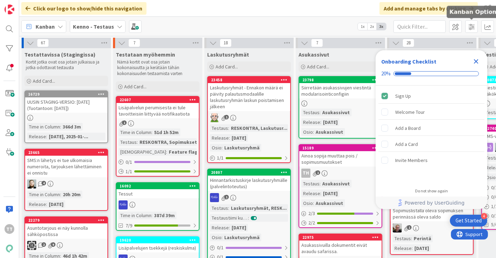
click at [474, 63] on icon "Close Checklist" at bounding box center [476, 61] width 5 height 5
